Goal: Task Accomplishment & Management: Complete application form

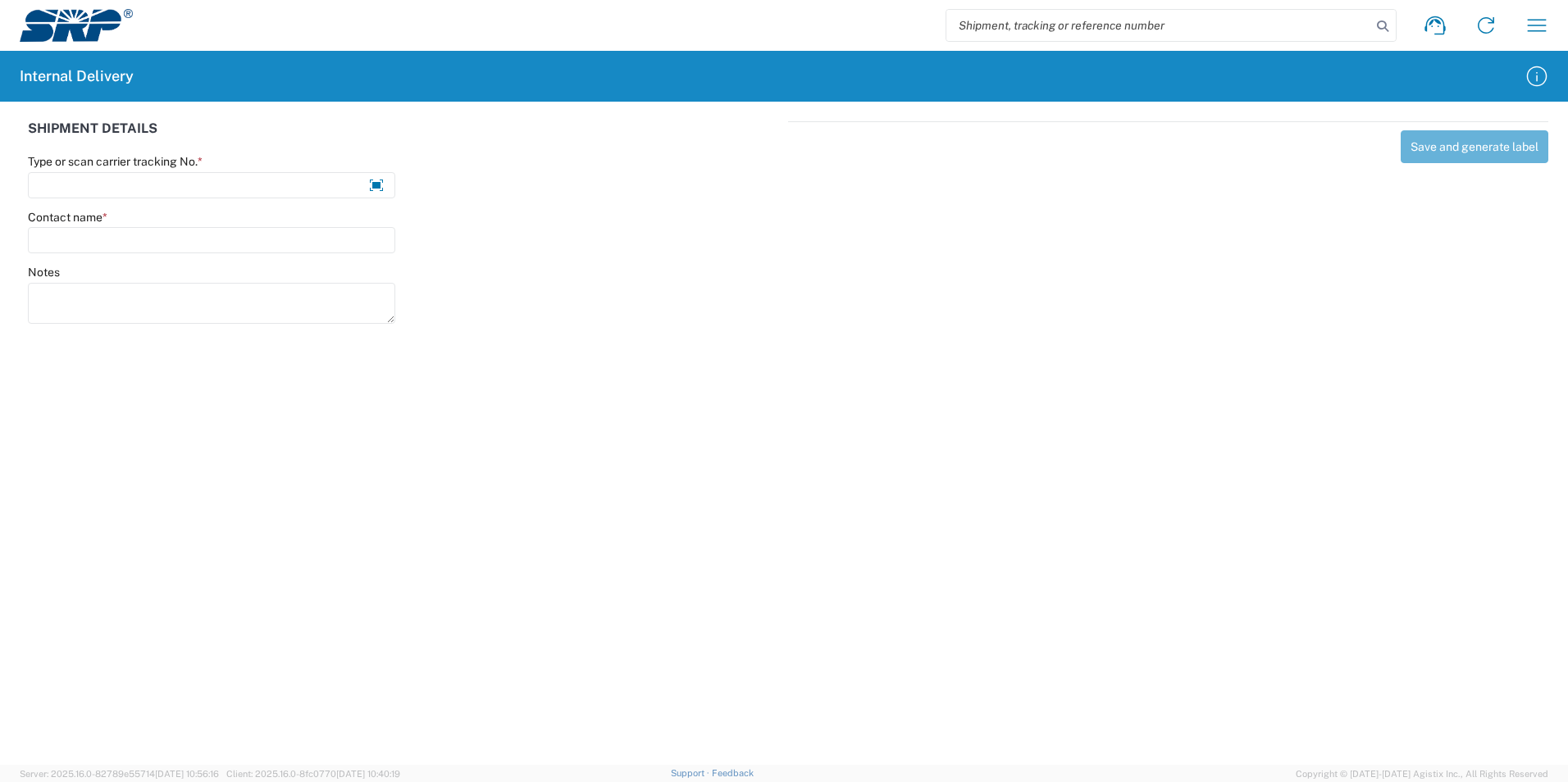
click at [250, 199] on agx-form-control-wrapper-v2 "Type or scan carrier tracking No. *" at bounding box center [212, 183] width 385 height 56
click at [174, 205] on div "This field is required" at bounding box center [212, 211] width 368 height 13
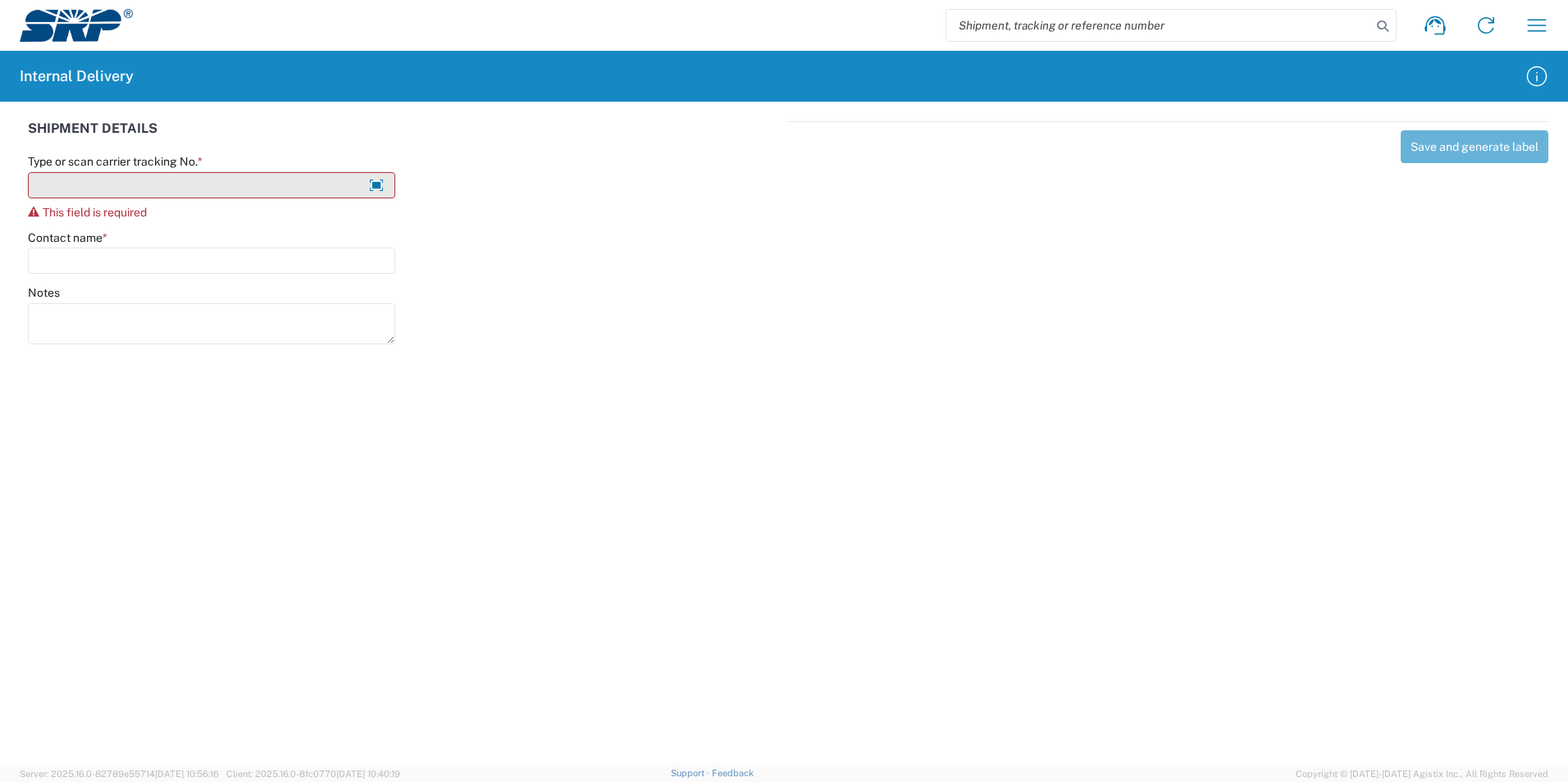
click at [161, 188] on input "Type or scan carrier tracking No. *" at bounding box center [212, 185] width 368 height 26
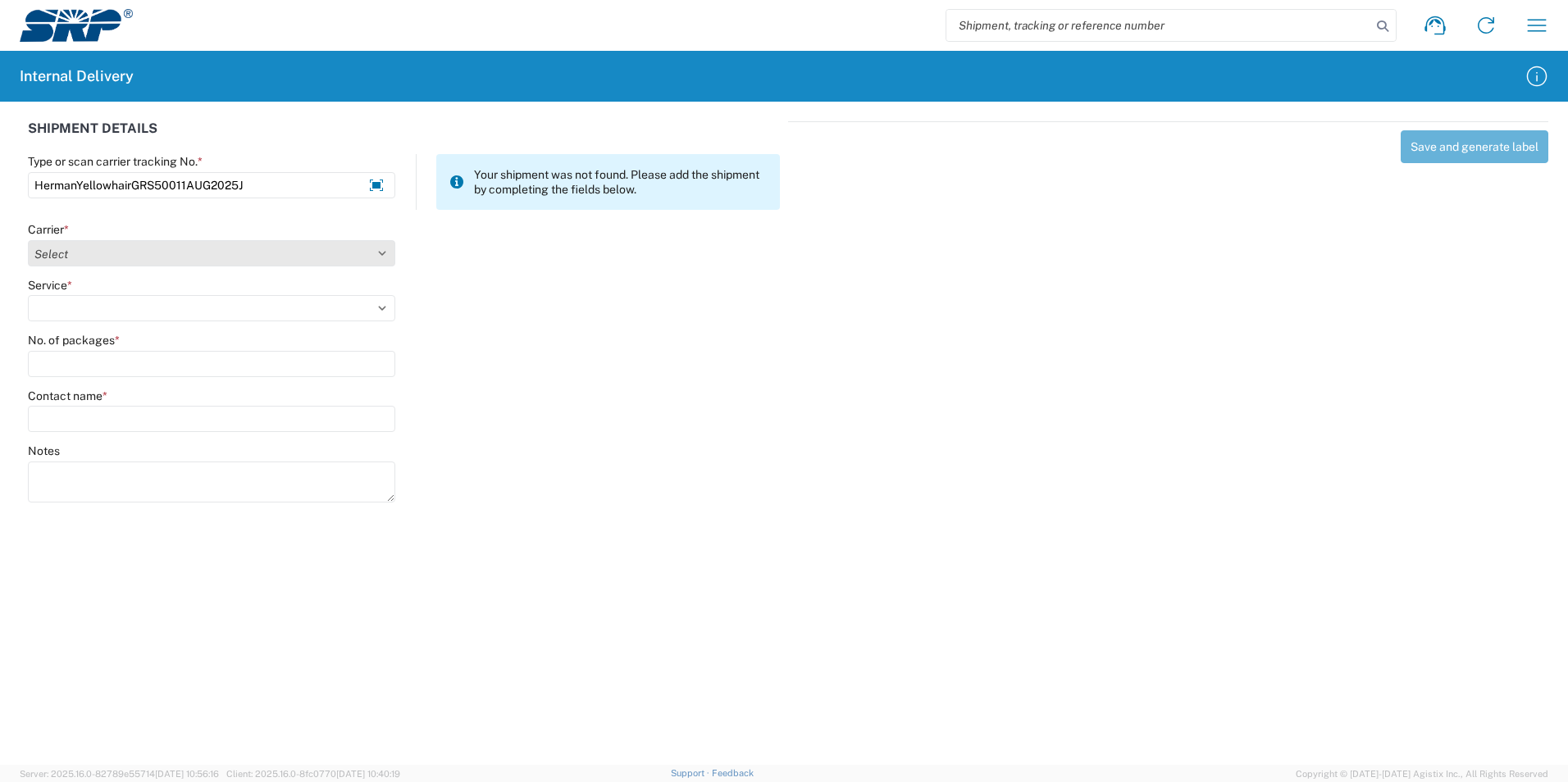
type input "HermanYellowhairGRS50011AUG2025J"
click at [393, 260] on select "Select Amazon Logistics ATI Trucking BC Dimerco Logistics Empire Southwest FedE…" at bounding box center [212, 253] width 368 height 26
select select "18713"
click at [28, 240] on select "Select Amazon Logistics ATI Trucking BC Dimerco Logistics Empire Southwest FedE…" at bounding box center [212, 253] width 368 height 26
click at [97, 305] on select "Select Ground Inter-Office" at bounding box center [212, 308] width 368 height 26
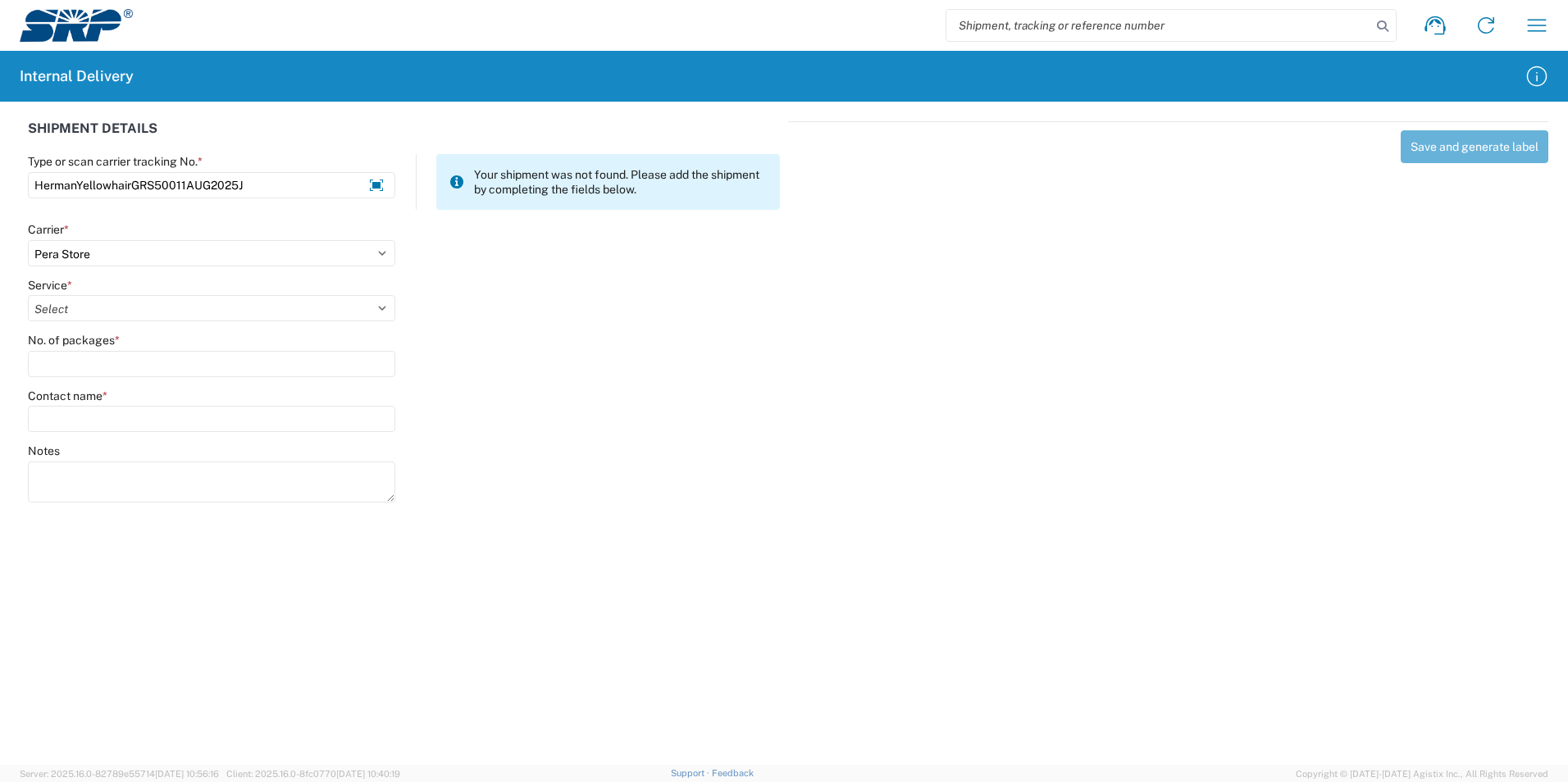
select select "35763"
click at [28, 295] on select "Select Ground Inter-Office" at bounding box center [212, 308] width 368 height 26
click at [69, 364] on input "No. of packages *" at bounding box center [212, 363] width 368 height 26
type input "1"
click at [78, 412] on input "Contact name *" at bounding box center [212, 419] width 368 height 26
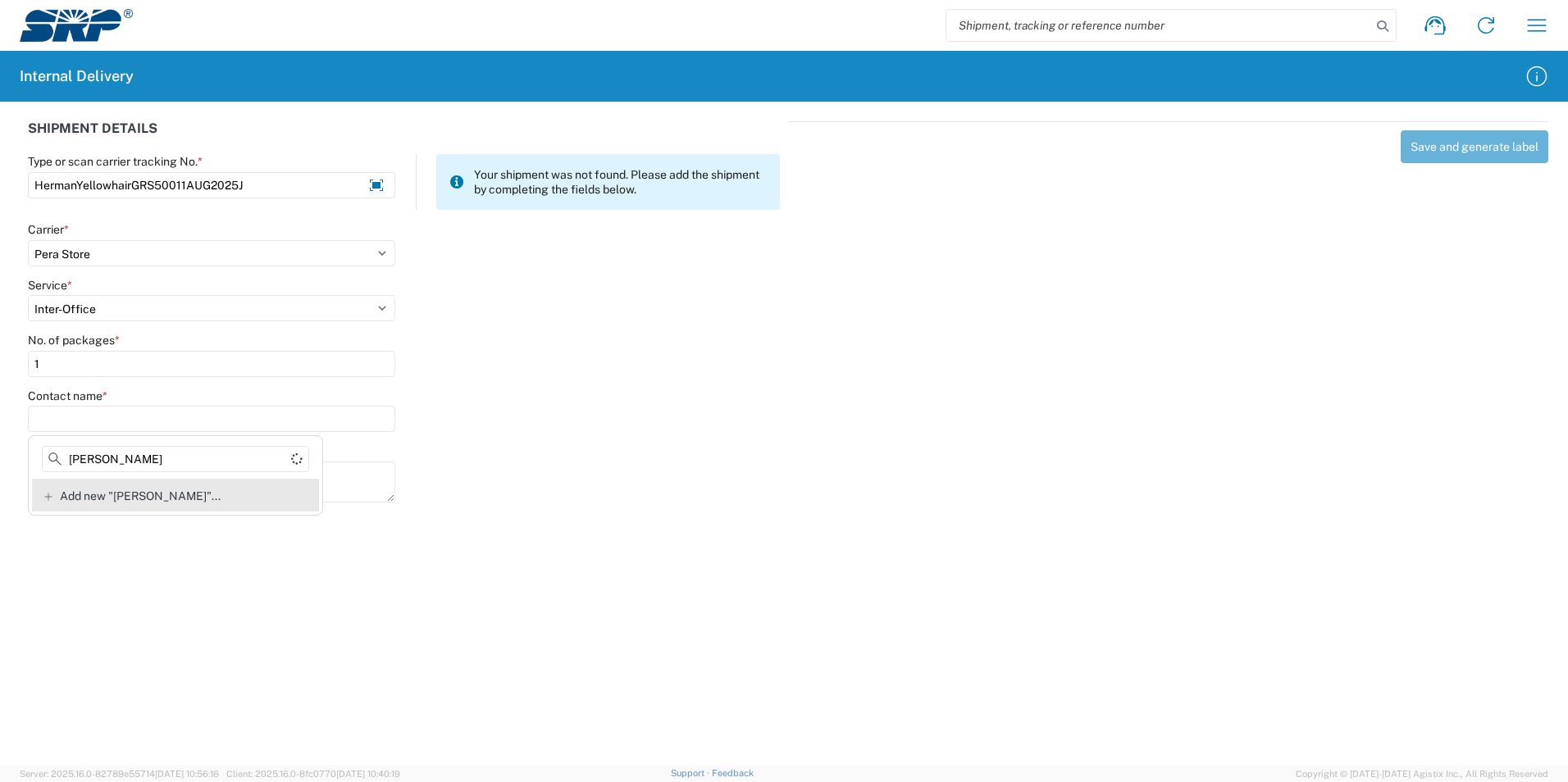
type input "[PERSON_NAME]"
click at [196, 491] on span "Add new "[PERSON_NAME]"..." at bounding box center [139, 495] width 161 height 14
type input "[PERSON_NAME]"
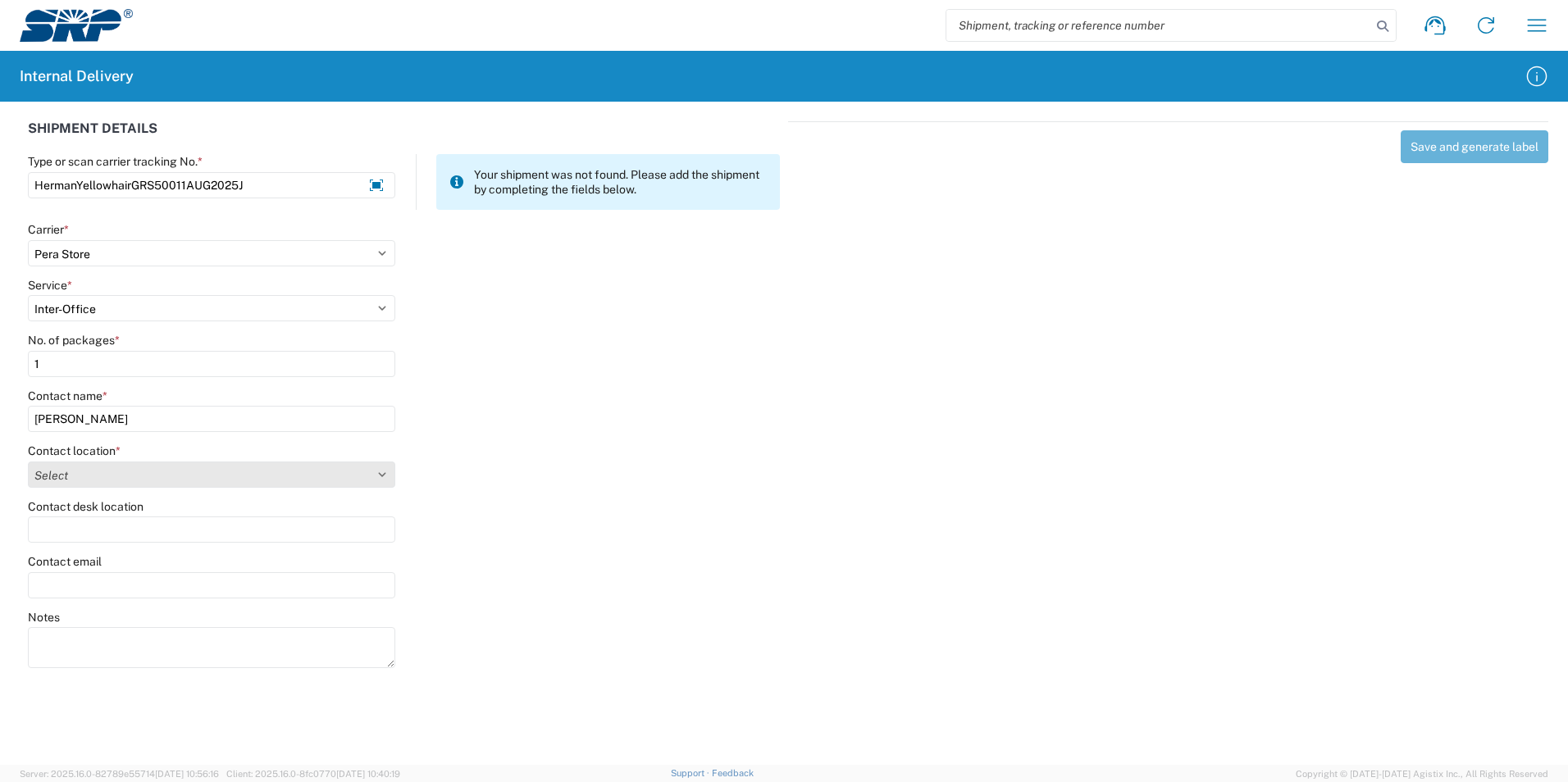
click at [375, 477] on select "Select [GEOGRAPHIC_DATA] Facility [GEOGRAPHIC_DATA] [GEOGRAPHIC_DATA] [PERSON_N…" at bounding box center [212, 475] width 368 height 26
select select "54814"
click at [28, 462] on select "Select [GEOGRAPHIC_DATA] Facility [GEOGRAPHIC_DATA] [GEOGRAPHIC_DATA] [PERSON_N…" at bounding box center [212, 475] width 368 height 26
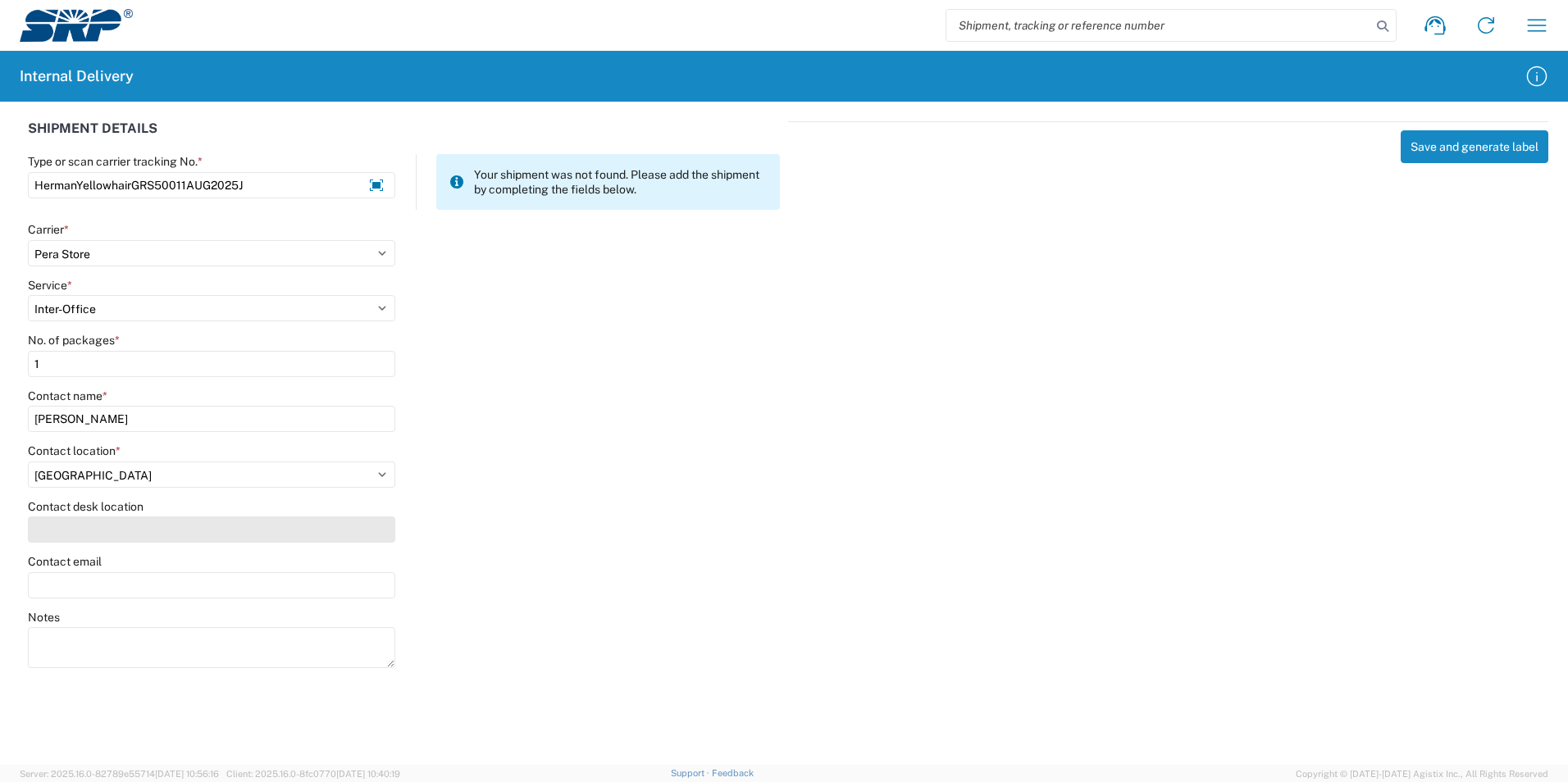
click at [107, 518] on input "Contact desk location" at bounding box center [212, 529] width 368 height 26
type input "GRS500"
click at [97, 567] on label "Contact email" at bounding box center [65, 561] width 74 height 14
click at [97, 572] on input "Contact email" at bounding box center [212, 585] width 368 height 26
type input "[PERSON_NAME][EMAIL_ADDRESS][PERSON_NAME][DOMAIN_NAME]"
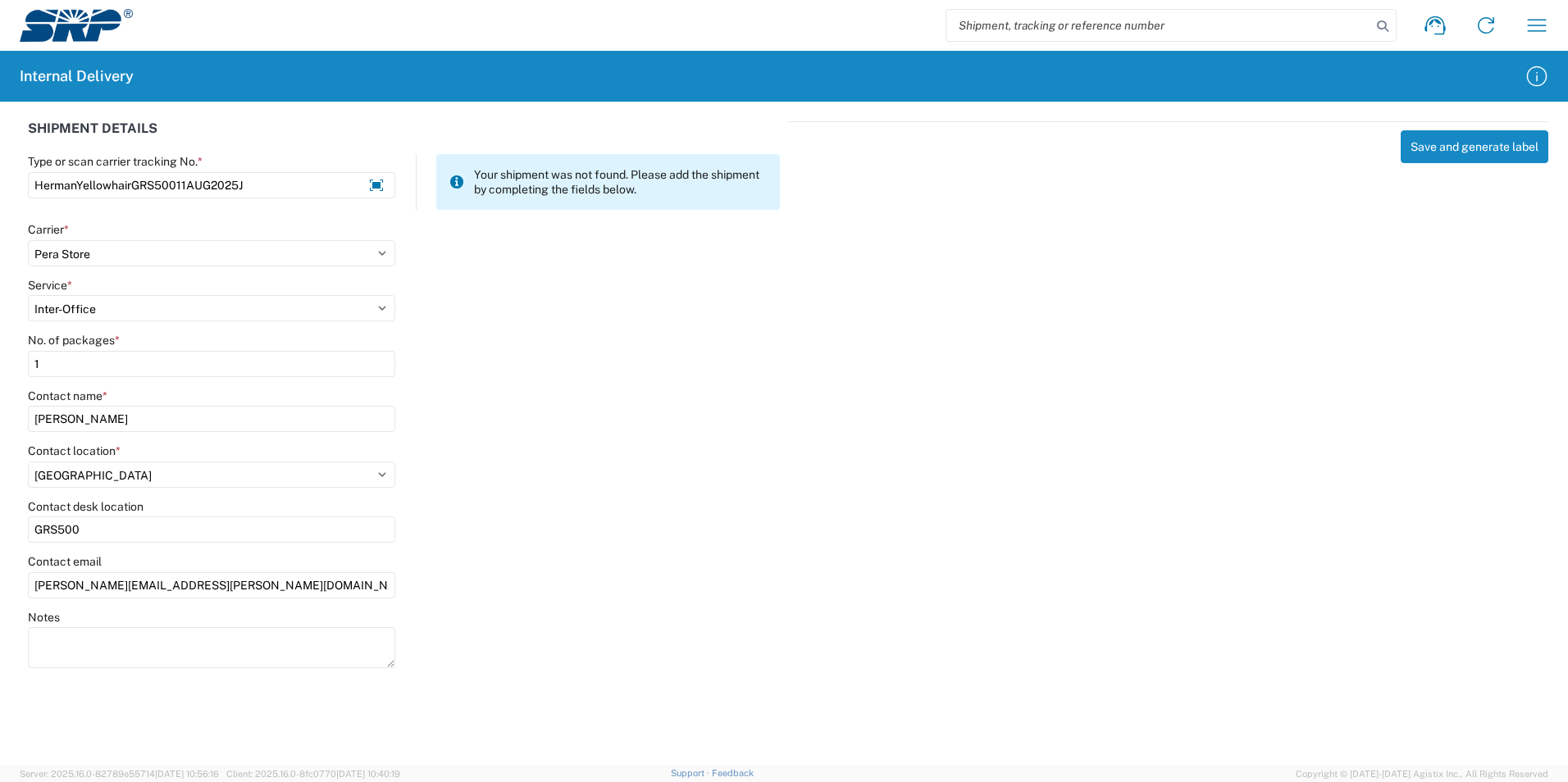
click at [442, 634] on div "Notes" at bounding box center [404, 646] width 770 height 74
click at [1453, 136] on button "Save and generate label" at bounding box center [1475, 147] width 148 height 33
select select
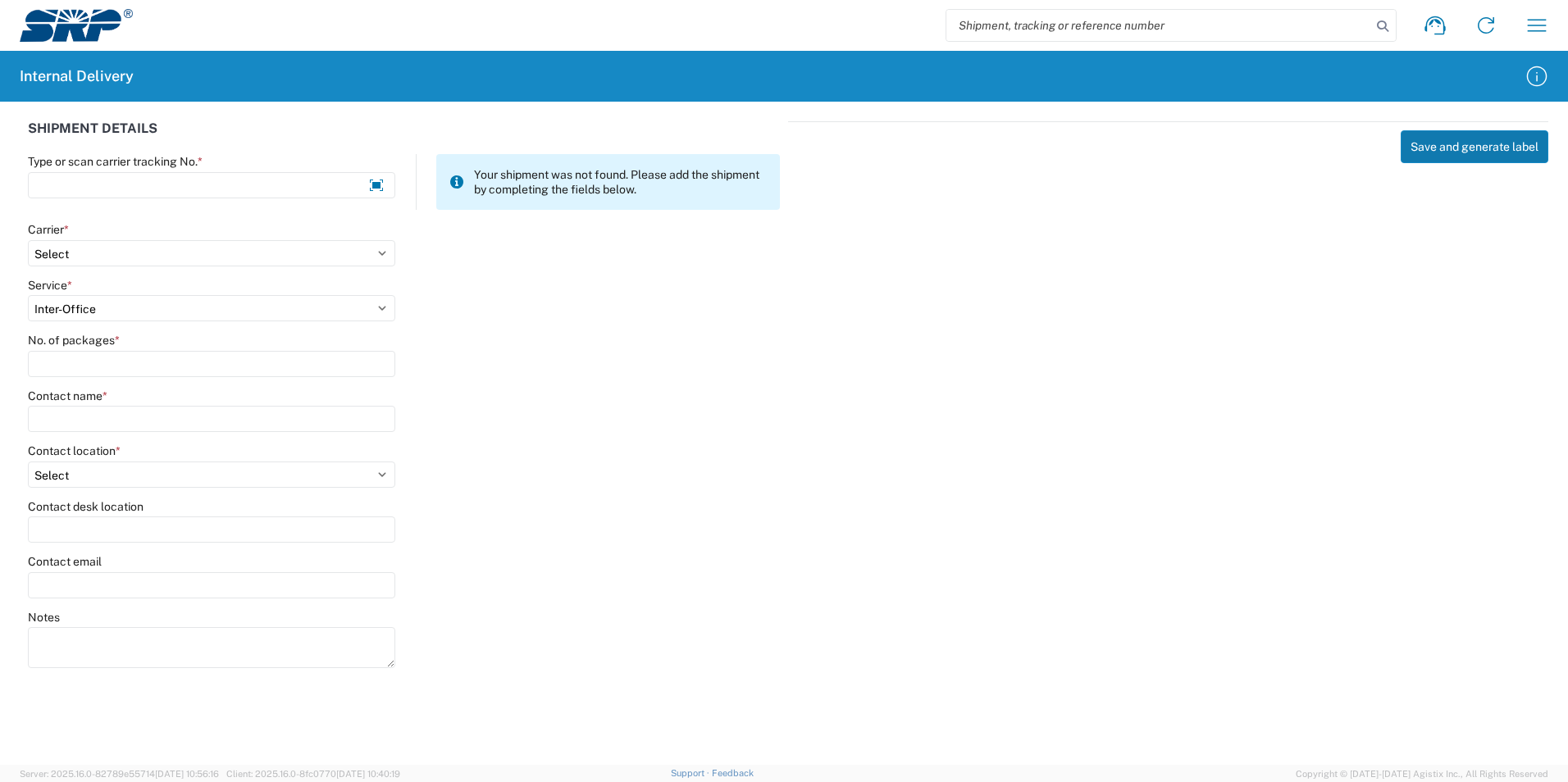
select select
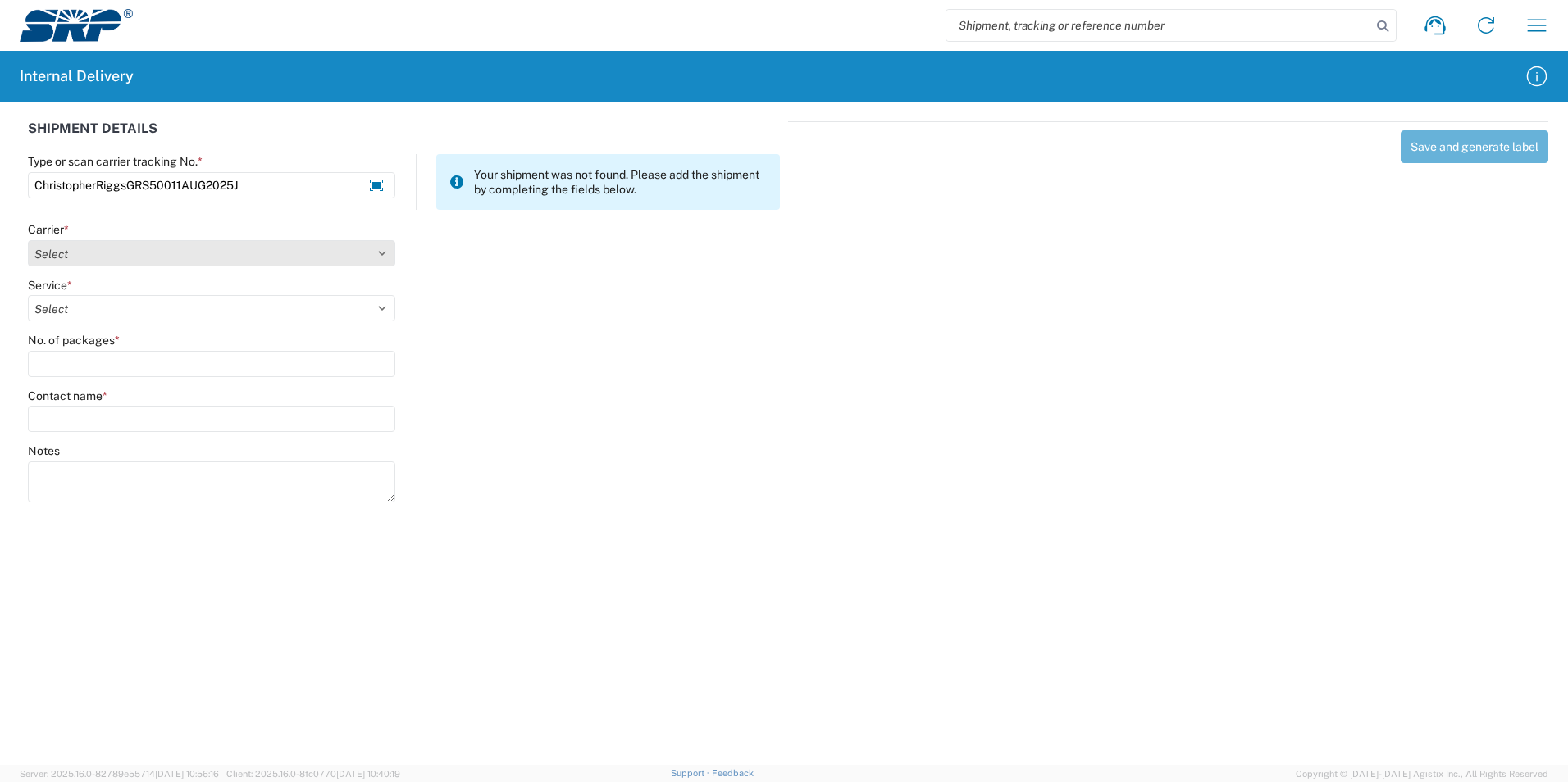
type input "ChristopherRiggsGRS50011AUG2025J"
click at [373, 257] on select "Select Amazon Logistics ATI Trucking BC Dimerco Logistics Empire Southwest FedE…" at bounding box center [212, 253] width 368 height 26
select select "18713"
click at [28, 240] on select "Select Amazon Logistics ATI Trucking BC Dimerco Logistics Empire Southwest FedE…" at bounding box center [212, 253] width 368 height 26
click at [101, 309] on select "Select Ground Inter-Office" at bounding box center [212, 308] width 368 height 26
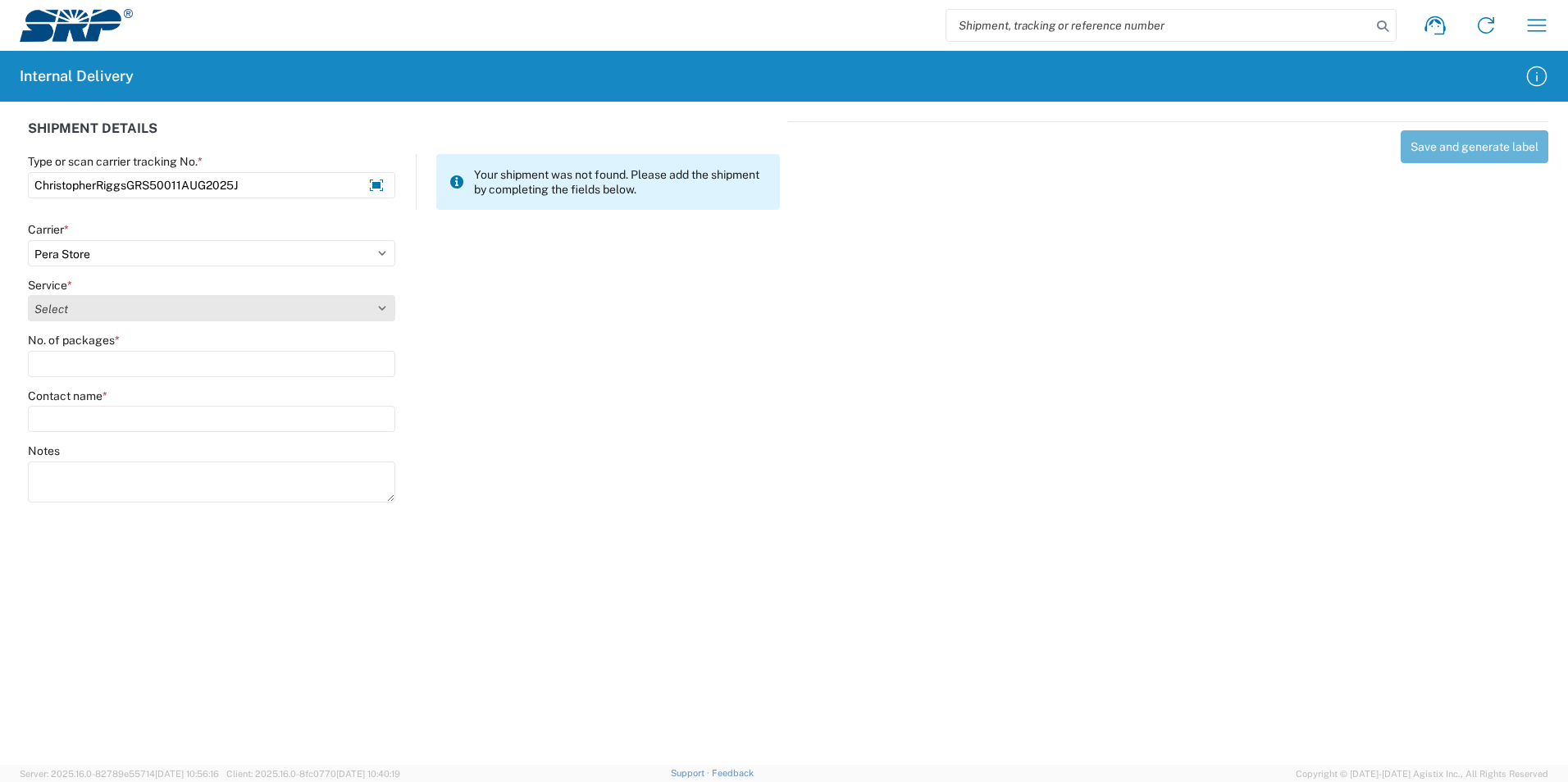
select select "35763"
click at [28, 295] on select "Select Ground Inter-Office" at bounding box center [212, 308] width 368 height 26
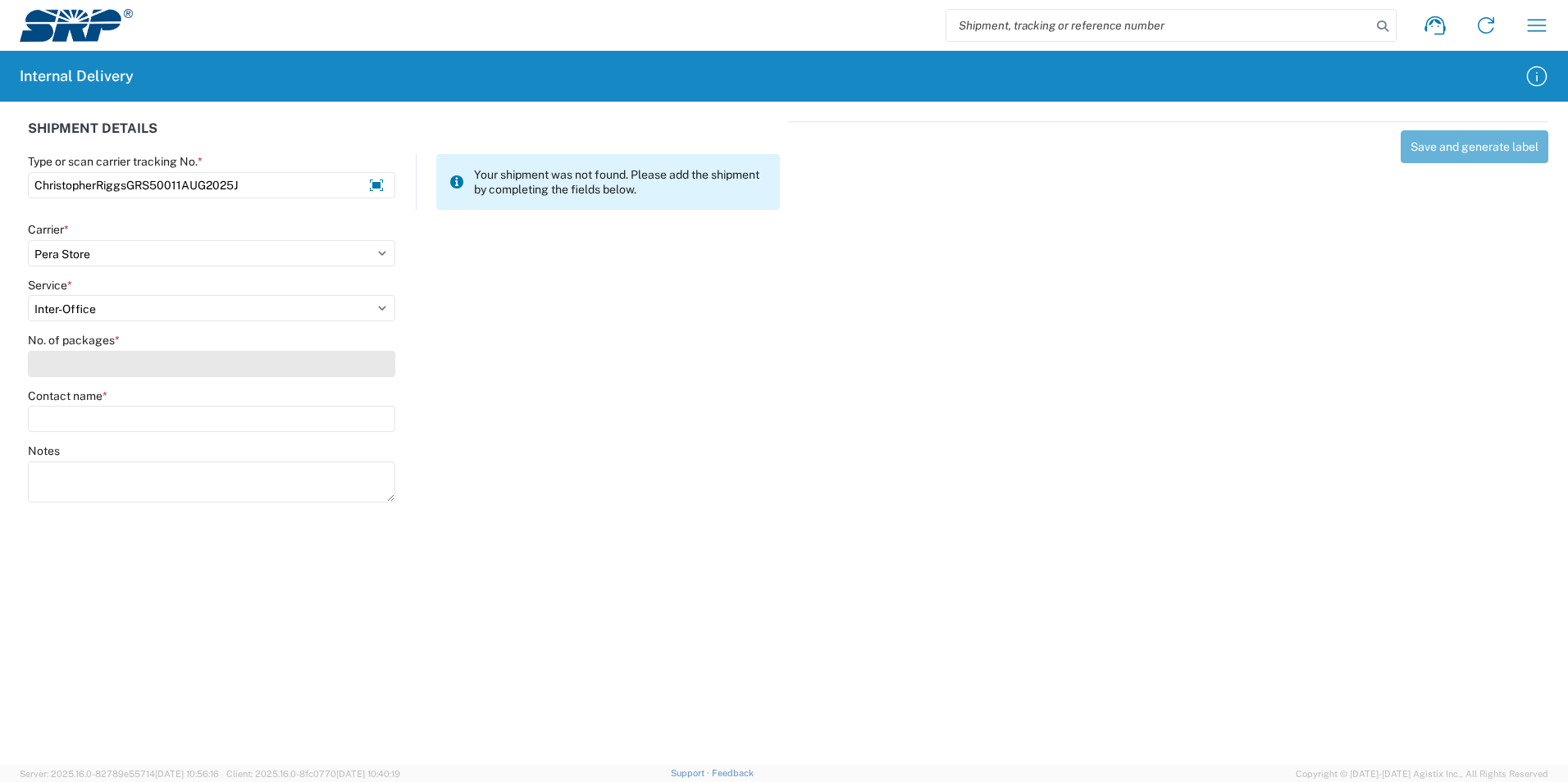
click at [100, 364] on input "No. of packages *" at bounding box center [212, 363] width 368 height 26
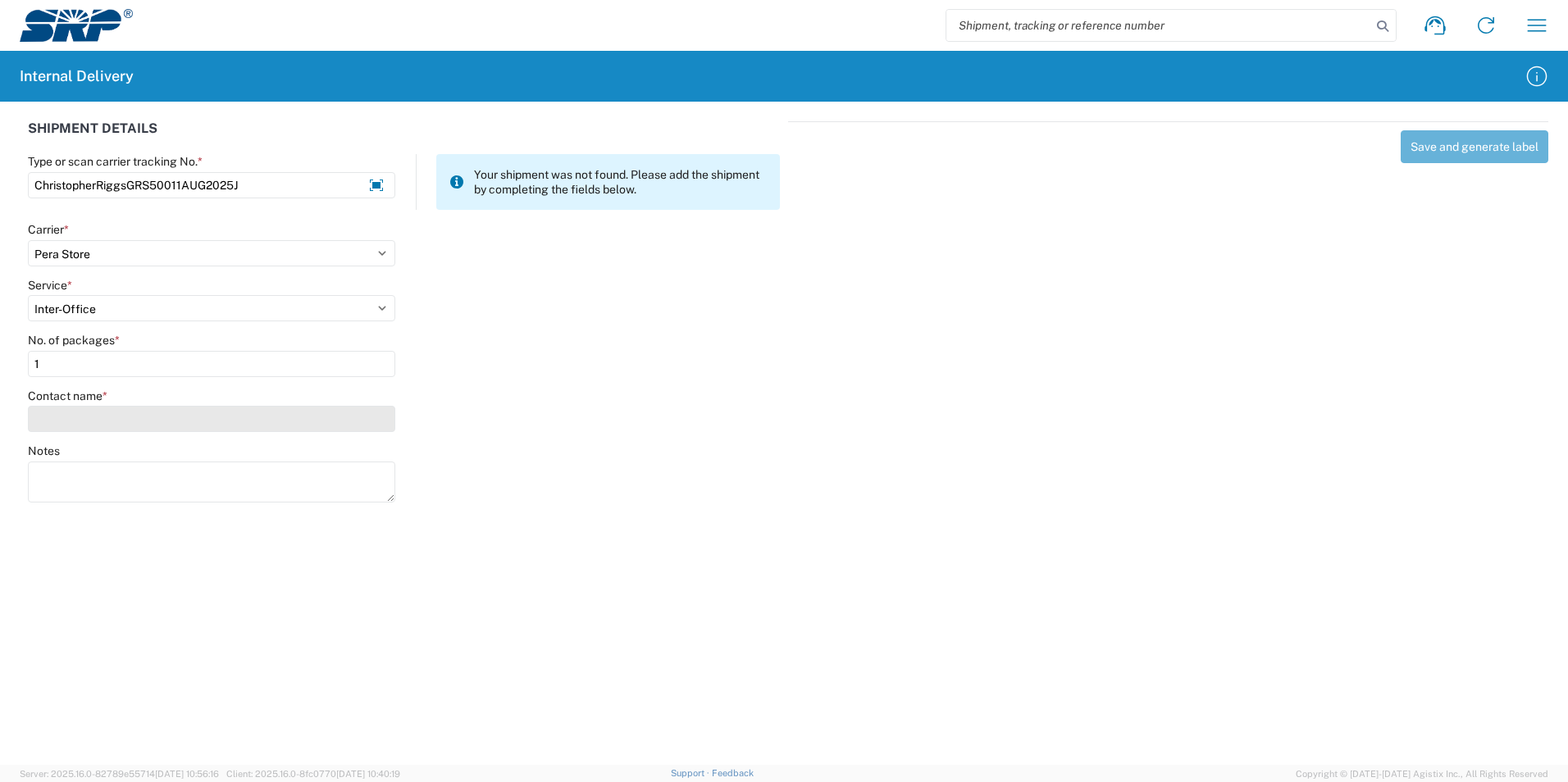
type input "1"
click at [89, 415] on input "Contact name *" at bounding box center [212, 419] width 368 height 26
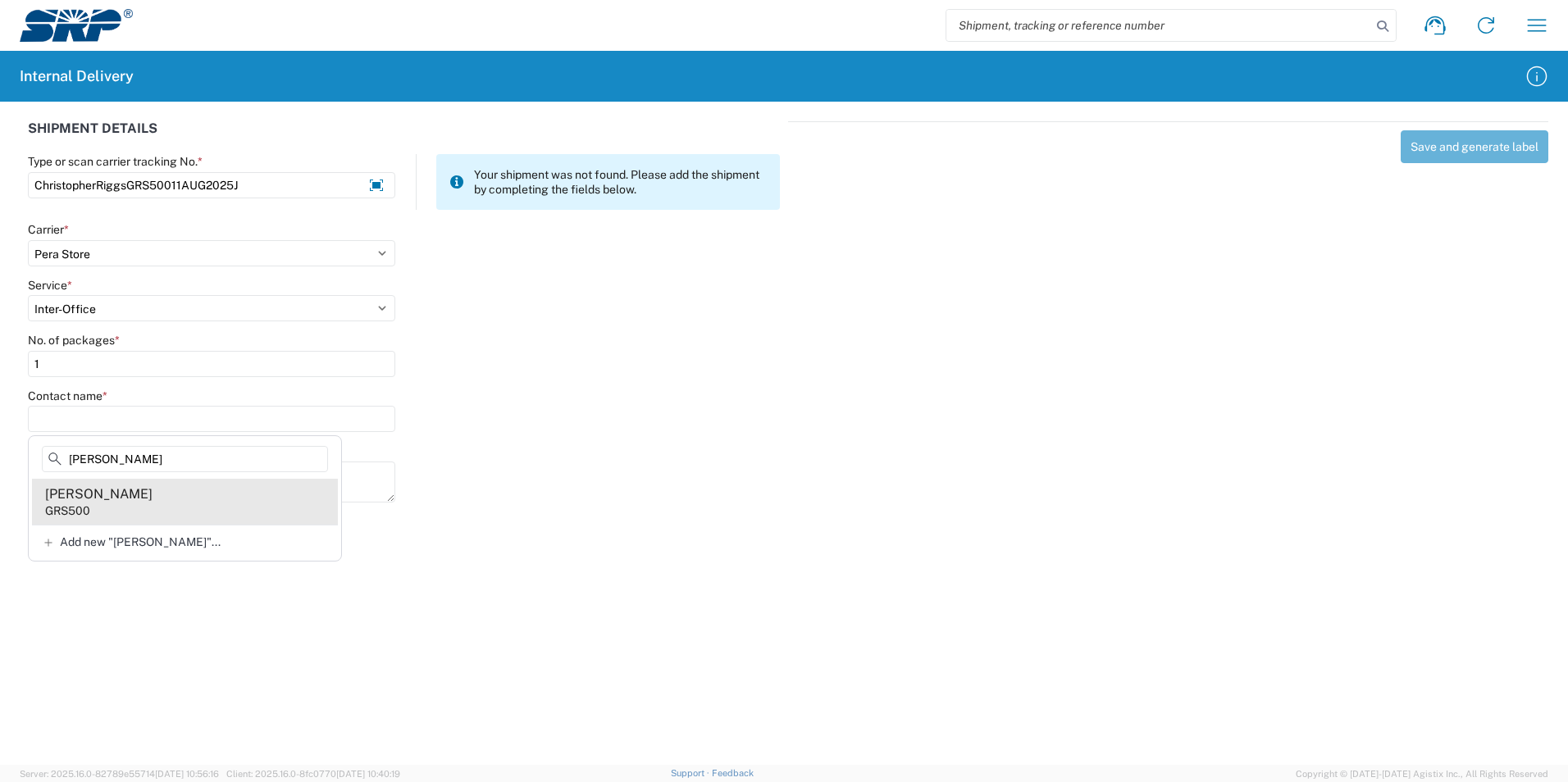
type input "[PERSON_NAME]"
click at [122, 492] on div "[PERSON_NAME]" at bounding box center [99, 494] width 107 height 18
type input "[PERSON_NAME]"
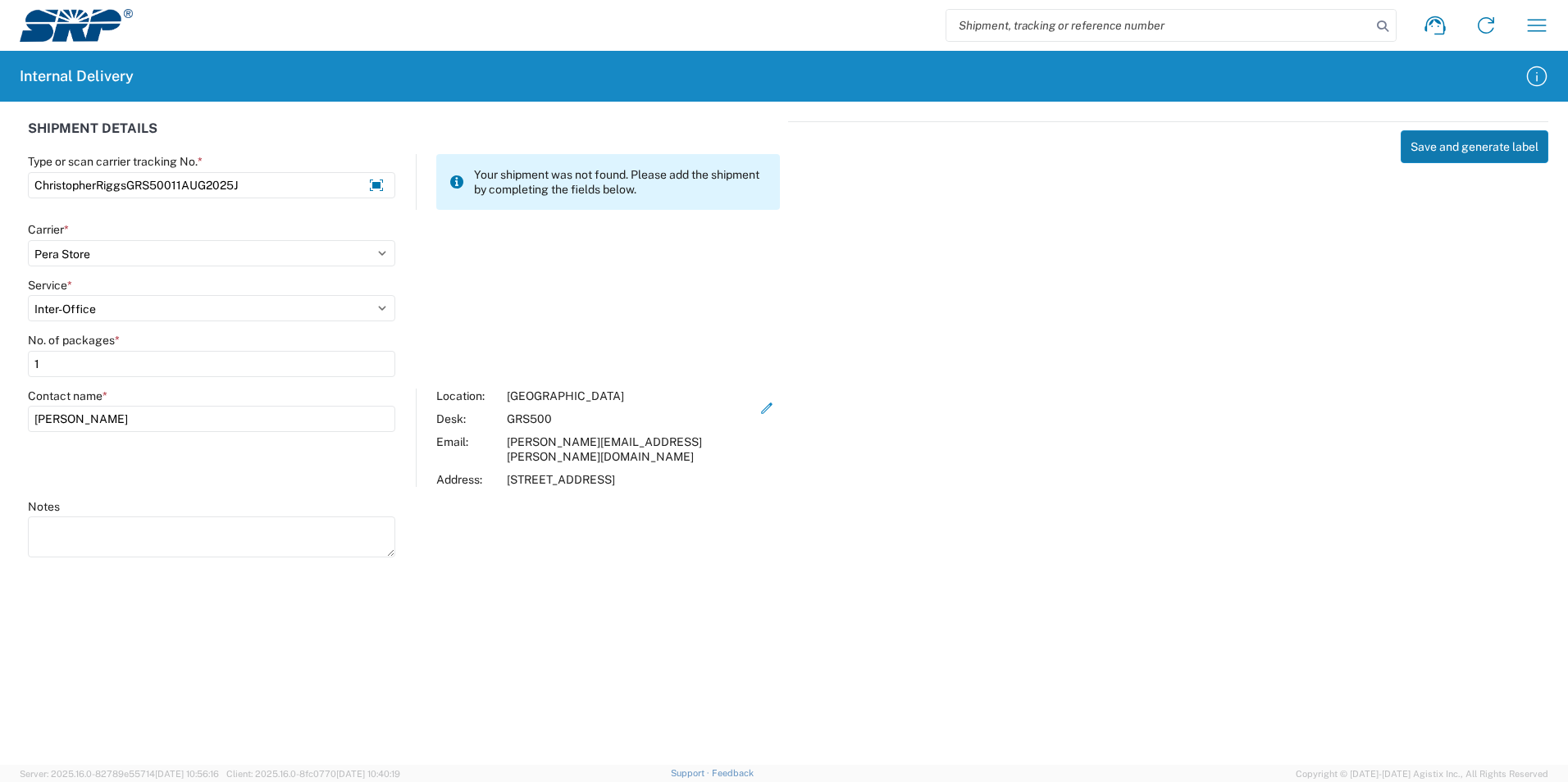
click at [1503, 147] on button "Save and generate label" at bounding box center [1475, 147] width 148 height 33
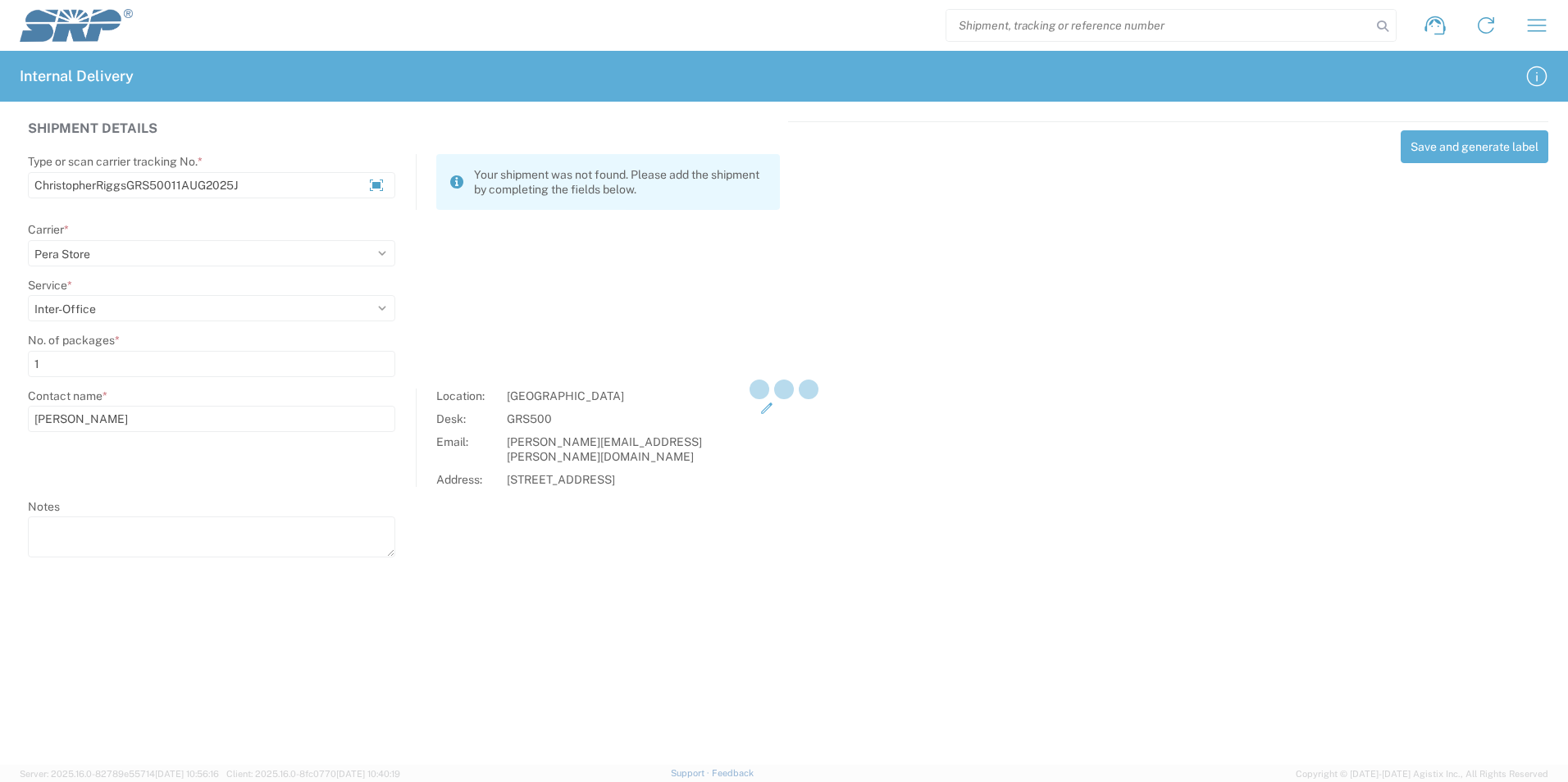
select select
